Goal: Information Seeking & Learning: Stay updated

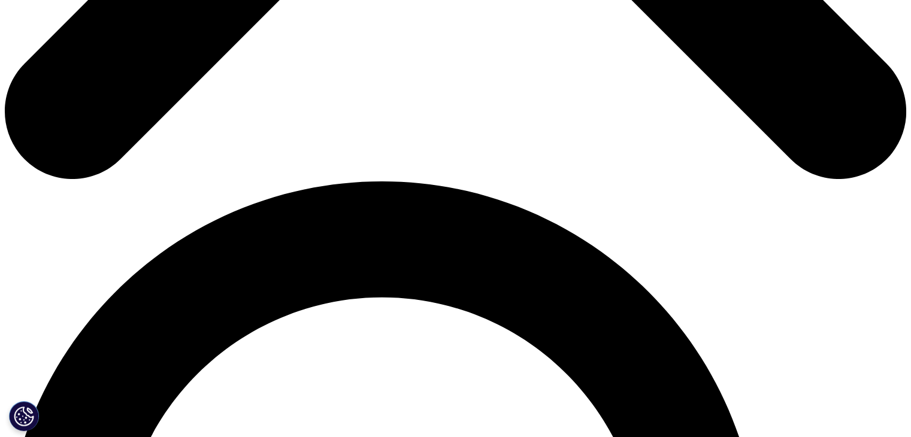
scroll to position [680, 0]
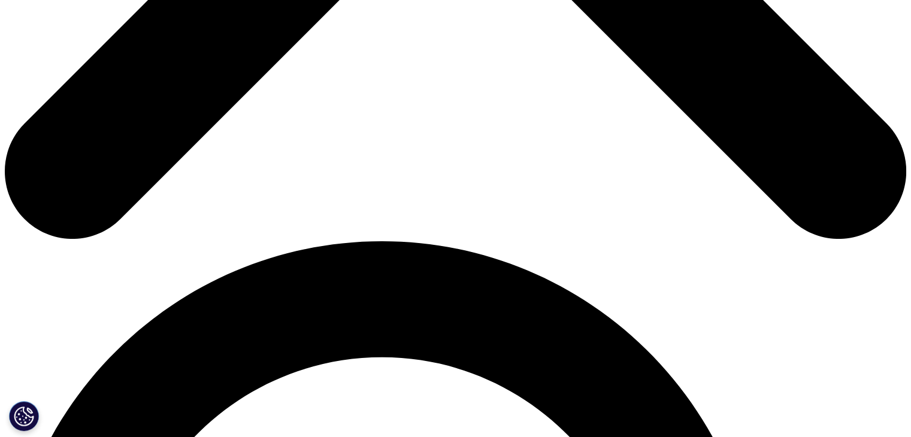
drag, startPoint x: 286, startPoint y: 123, endPoint x: 330, endPoint y: 147, distance: 49.9
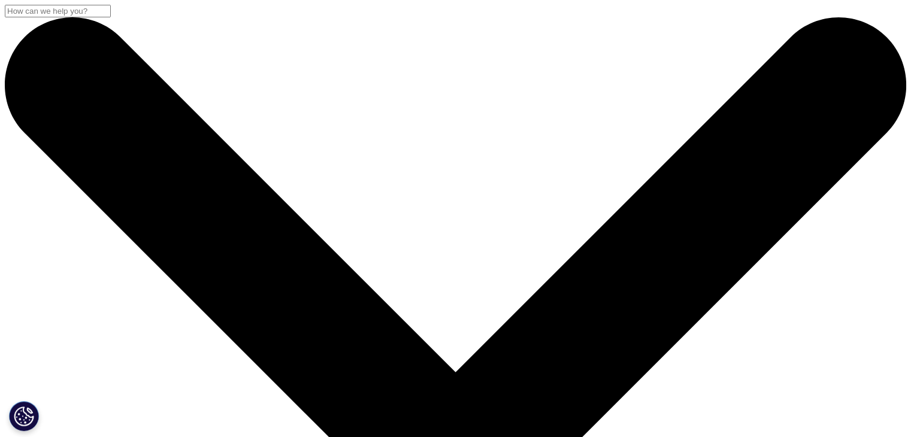
scroll to position [680, 0]
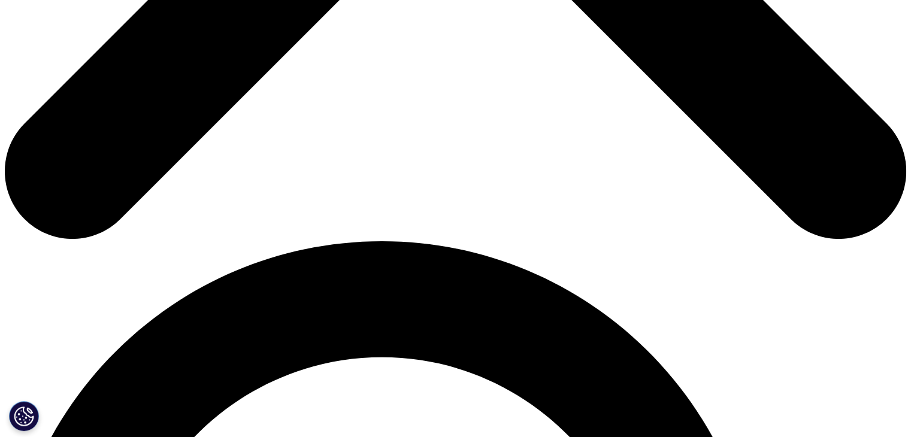
drag, startPoint x: 356, startPoint y: 153, endPoint x: 327, endPoint y: 128, distance: 38.2
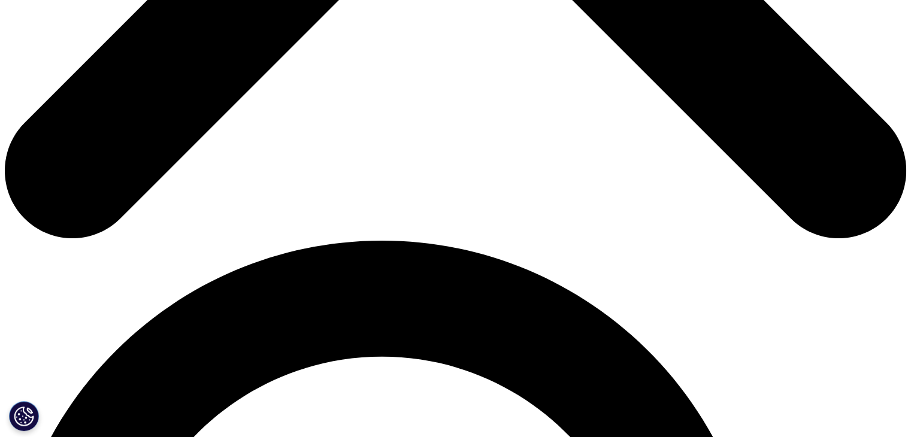
drag, startPoint x: 327, startPoint y: 128, endPoint x: 306, endPoint y: 161, distance: 39.6
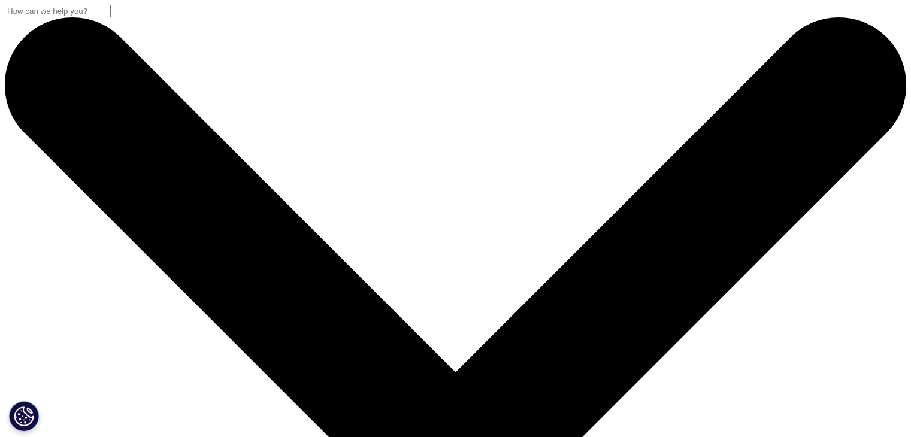
drag, startPoint x: 99, startPoint y: 160, endPoint x: 346, endPoint y: 279, distance: 273.9
copy h2 "IQVIA Announces Launch of Clinical Trial Financial Suite, a Next-Generation Pla…"
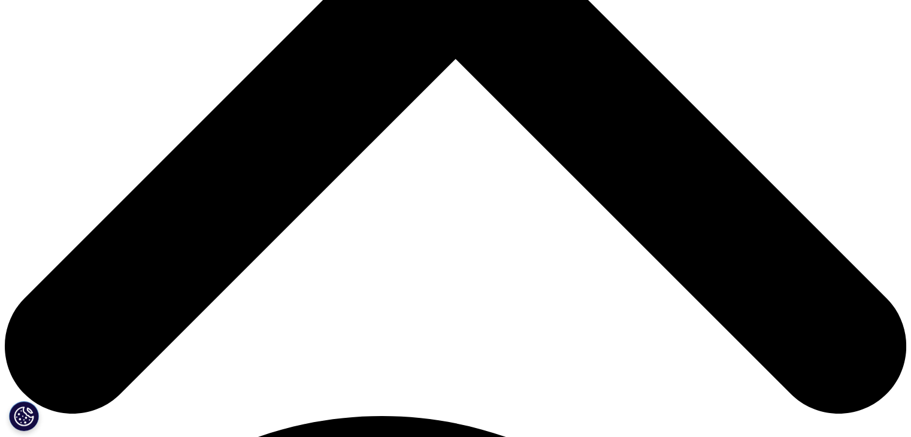
scroll to position [599, 0]
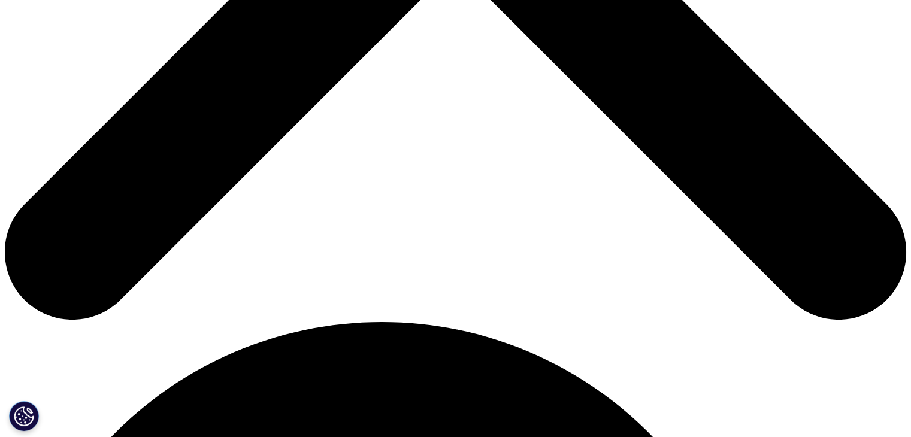
drag, startPoint x: 218, startPoint y: 67, endPoint x: 540, endPoint y: 226, distance: 358.8
copy div "RESEARCH TRIANGLE PARK, N.C . – September 10, 2025 – IQVIA (NYSE:IQV), a leadin…"
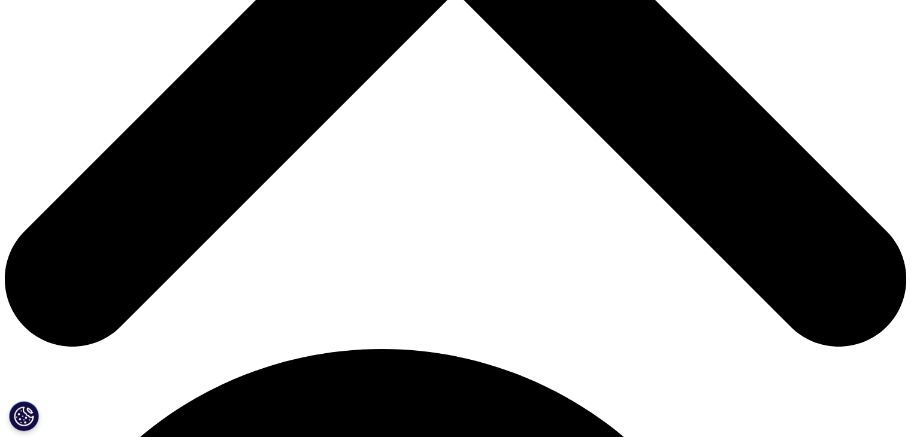
scroll to position [599, 0]
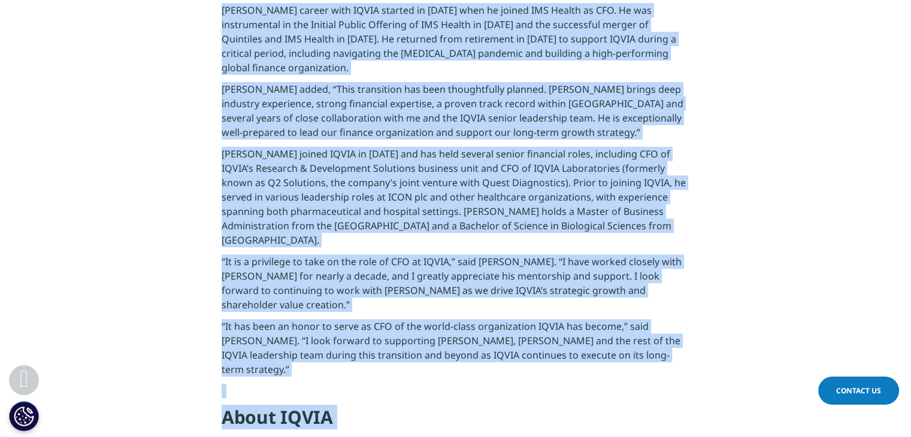
scroll to position [612, 0]
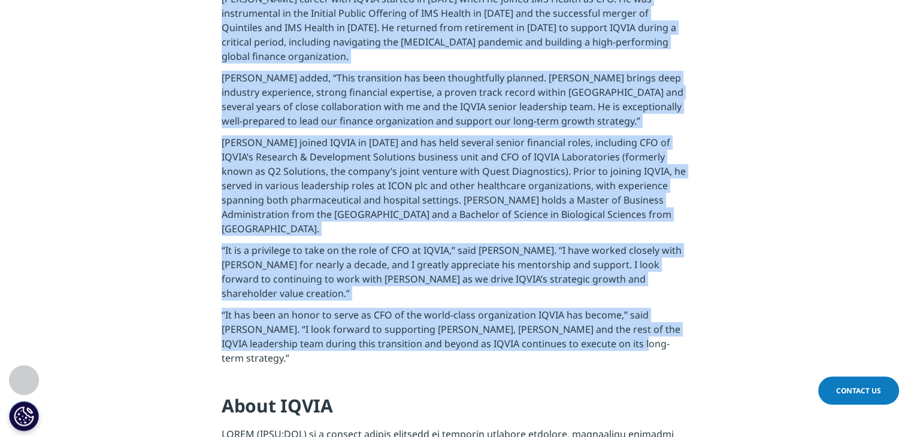
drag, startPoint x: 222, startPoint y: 73, endPoint x: 597, endPoint y: 310, distance: 443.9
click at [597, 310] on div "RESEARCH TRIANGLE PARK, N.C.--( BUSINESS WIRE )--IQVIA Holdings Inc. (“IQVIA”) …" at bounding box center [456, 334] width 468 height 1032
copy div "RESEARCH TRIANGLE PARK, N.C.--( BUSINESS WIRE )--IQVIA Holdings Inc. (“IQVIA”) …"
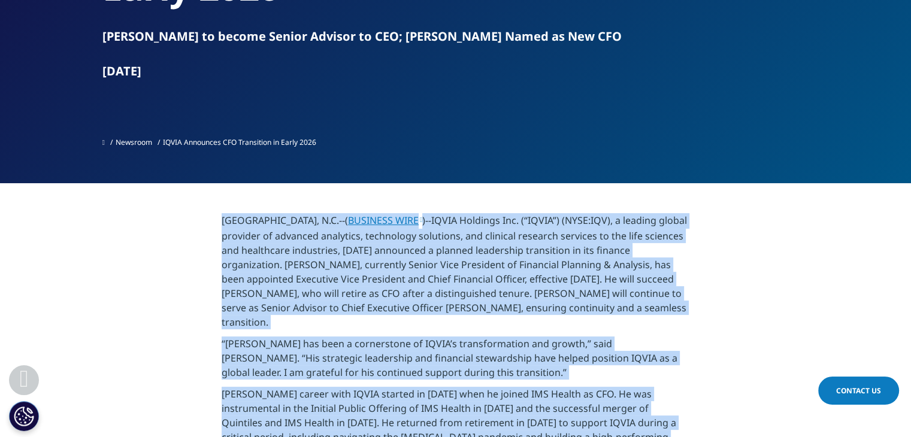
scroll to position [252, 0]
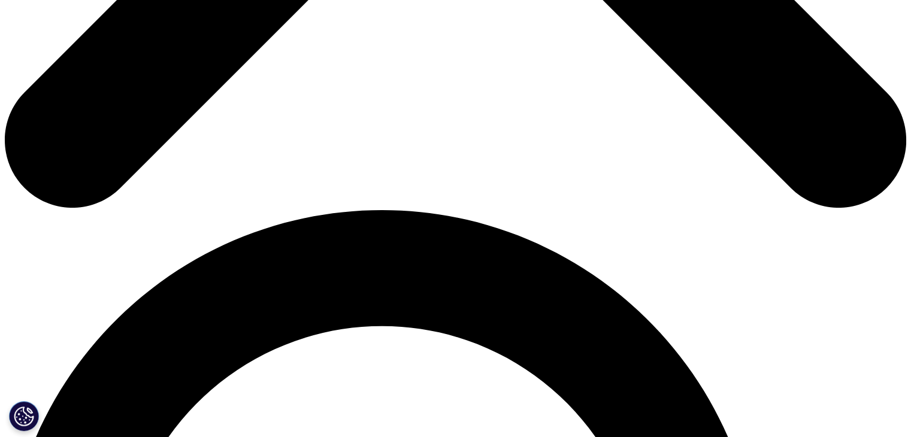
scroll to position [719, 0]
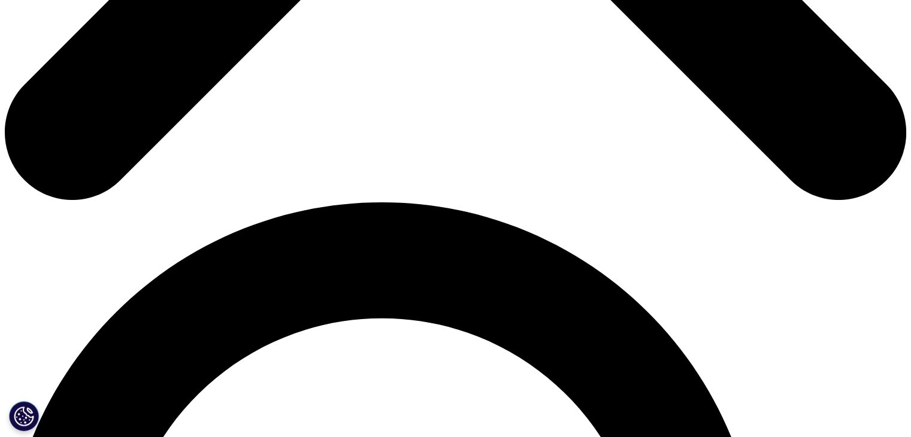
drag, startPoint x: 681, startPoint y: 138, endPoint x: 657, endPoint y: 71, distance: 71.8
drag, startPoint x: 657, startPoint y: 71, endPoint x: 644, endPoint y: 99, distance: 31.1
drag, startPoint x: 644, startPoint y: 99, endPoint x: 670, endPoint y: 90, distance: 27.7
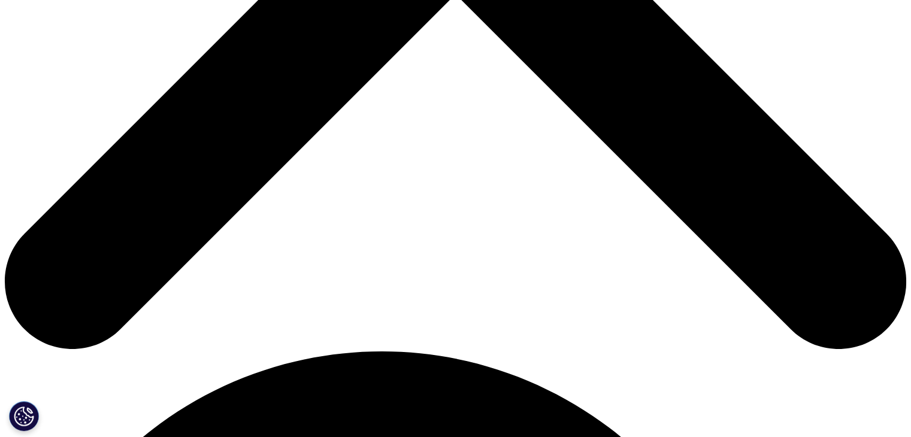
scroll to position [613, 0]
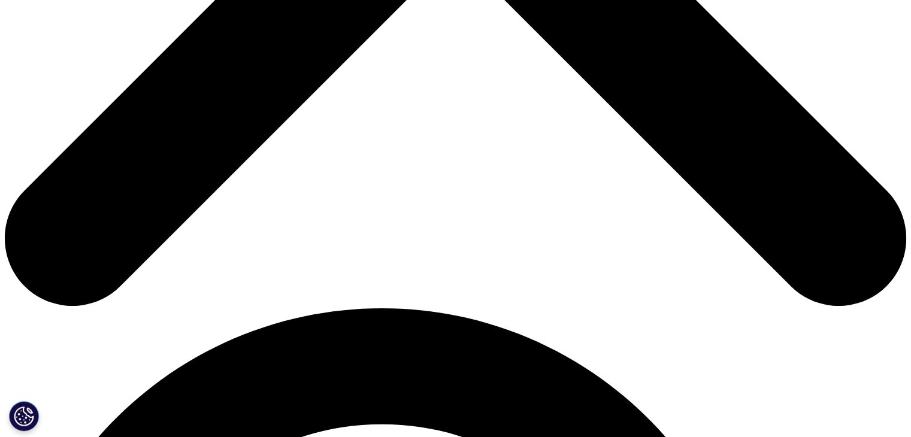
drag, startPoint x: 224, startPoint y: 135, endPoint x: 584, endPoint y: 221, distance: 370.0
copy div "Research Triangle Park, NC and Cambridge, Mass., August 28 th , 2025 – IQVIA (N…"
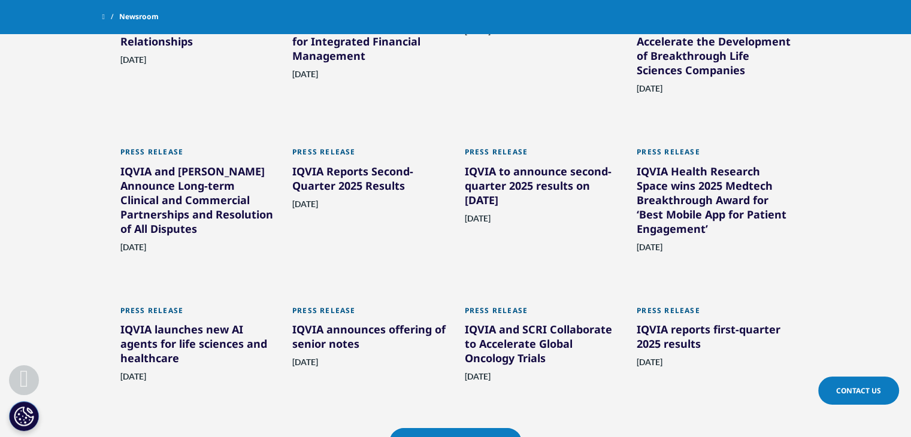
scroll to position [834, 0]
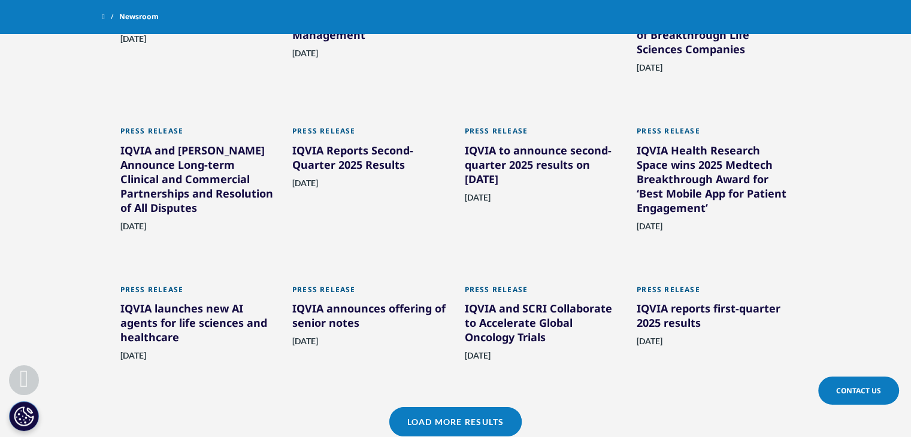
click at [164, 180] on div "IQVIA and [PERSON_NAME] Announce Long-term Clinical and Commercial Partnerships…" at bounding box center [197, 181] width 155 height 77
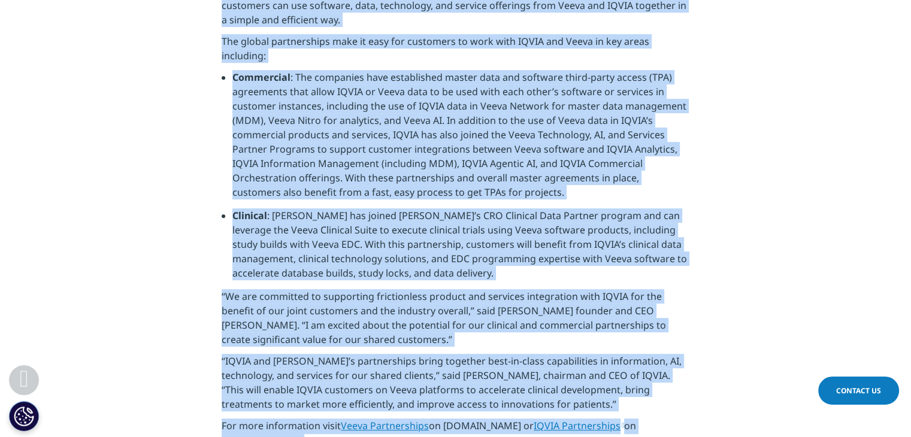
scroll to position [590, 0]
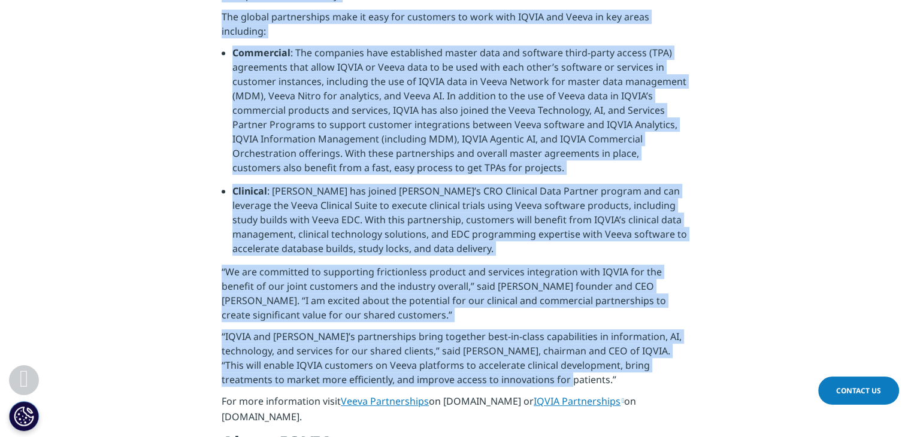
drag, startPoint x: 222, startPoint y: 120, endPoint x: 622, endPoint y: 329, distance: 450.8
copy div "RESEARCH TRIANGLE PARK, N.C. and PLEASANTON, Calif. — August 18, 2025 — IQVIA (…"
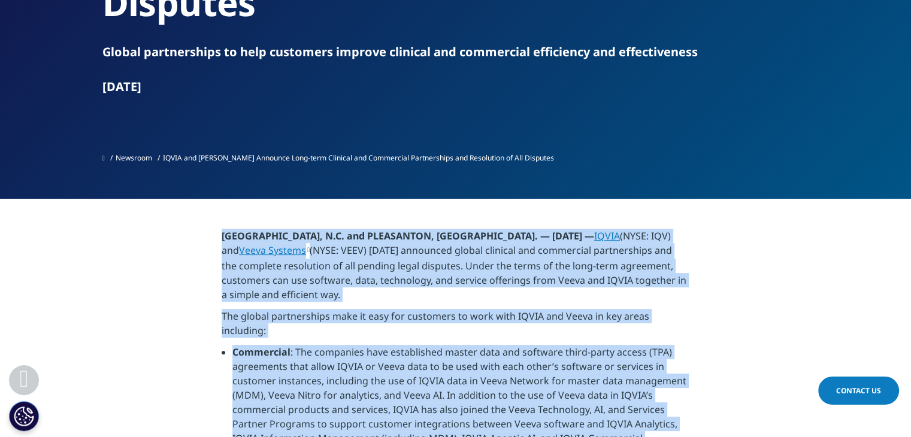
scroll to position [51, 0]
